Goal: Book appointment/travel/reservation

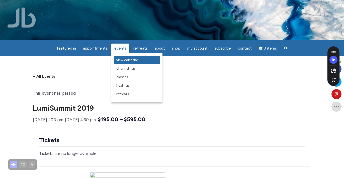
click at [125, 63] on link "View Calendar" at bounding box center [137, 60] width 46 height 9
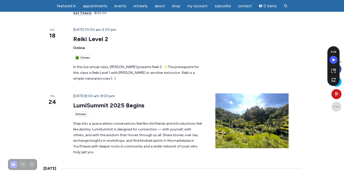
scroll to position [519, 0]
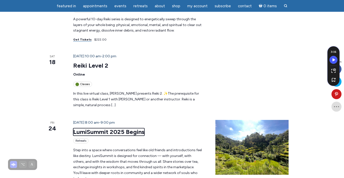
click at [79, 128] on link "LumiSummit 2025 Begins" at bounding box center [108, 132] width 71 height 8
